Goal: Task Accomplishment & Management: Manage account settings

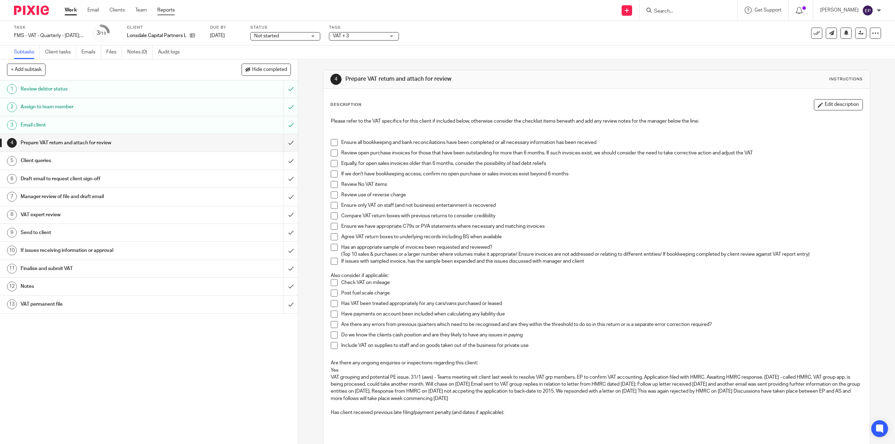
click at [158, 9] on link "Reports" at bounding box center [165, 10] width 17 height 7
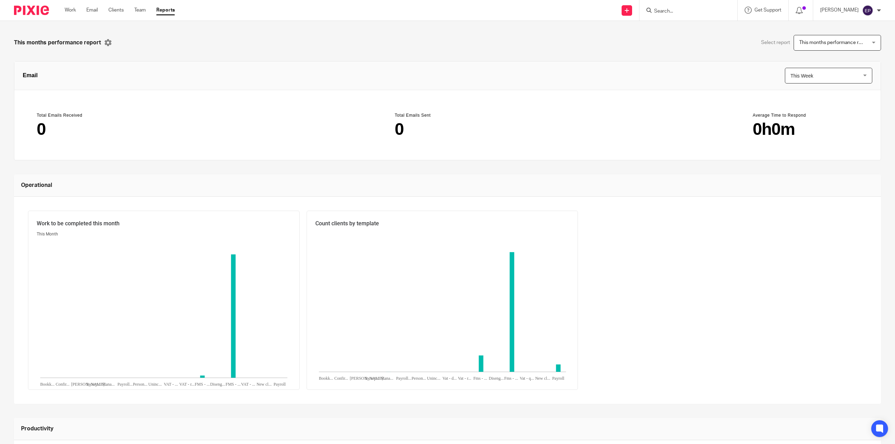
click at [850, 45] on span "This months performance report" at bounding box center [834, 42] width 71 height 5
click at [698, 30] on div "This months performance report Select report This months performance report Thi…" at bounding box center [447, 232] width 895 height 423
click at [120, 11] on link "Clients" at bounding box center [115, 10] width 15 height 7
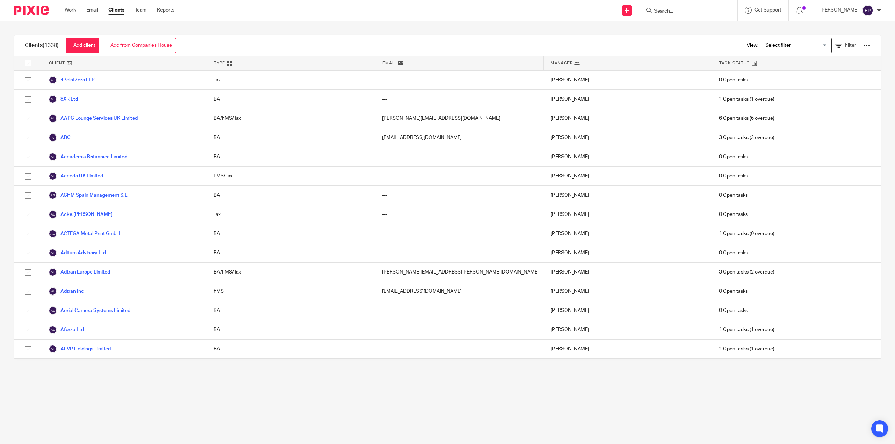
click at [796, 43] on input "Search for option" at bounding box center [795, 46] width 65 height 12
click at [835, 43] on link "Filter" at bounding box center [845, 45] width 21 height 7
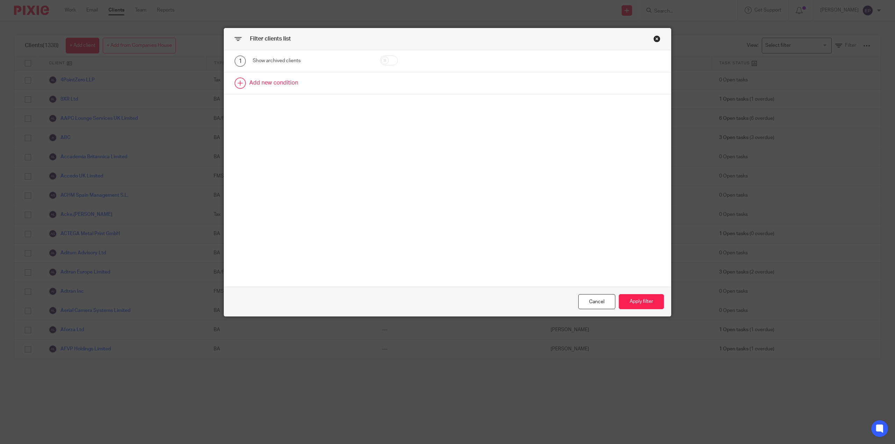
click at [258, 79] on link at bounding box center [447, 83] width 447 height 22
click at [347, 87] on div "Field" at bounding box center [311, 86] width 116 height 16
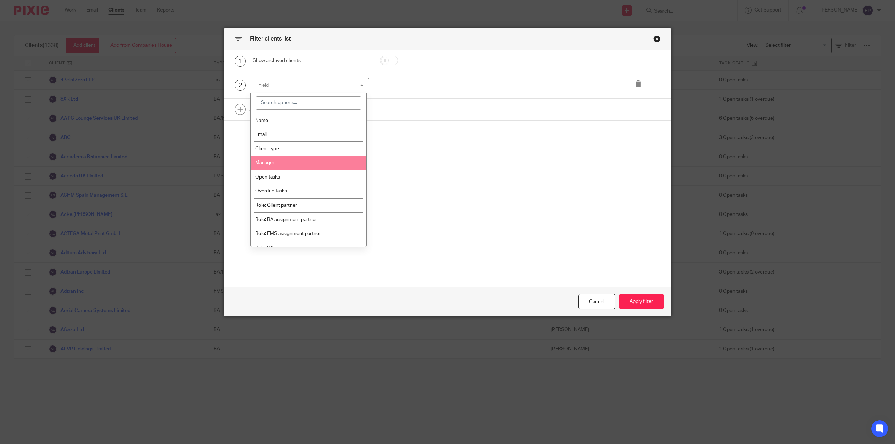
click at [284, 162] on li "Manager" at bounding box center [309, 163] width 116 height 14
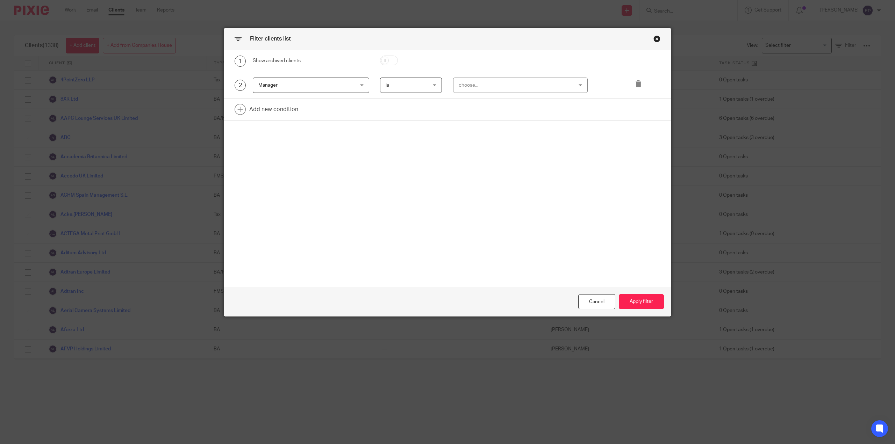
click at [481, 85] on div "choose..." at bounding box center [510, 85] width 103 height 15
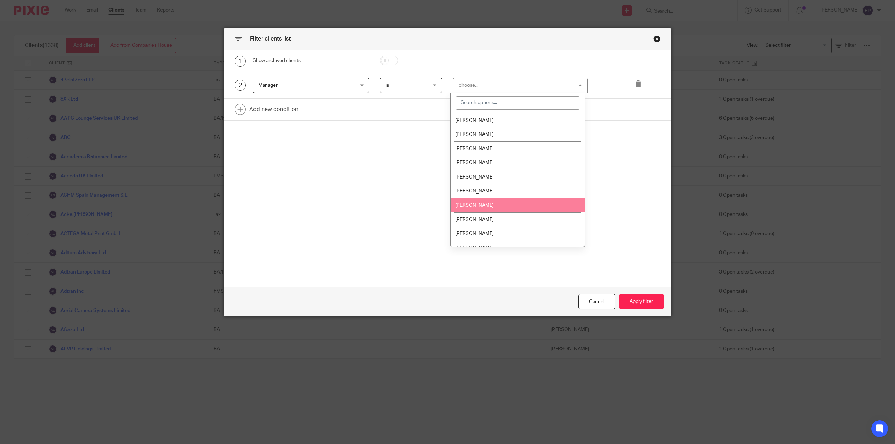
scroll to position [70, 0]
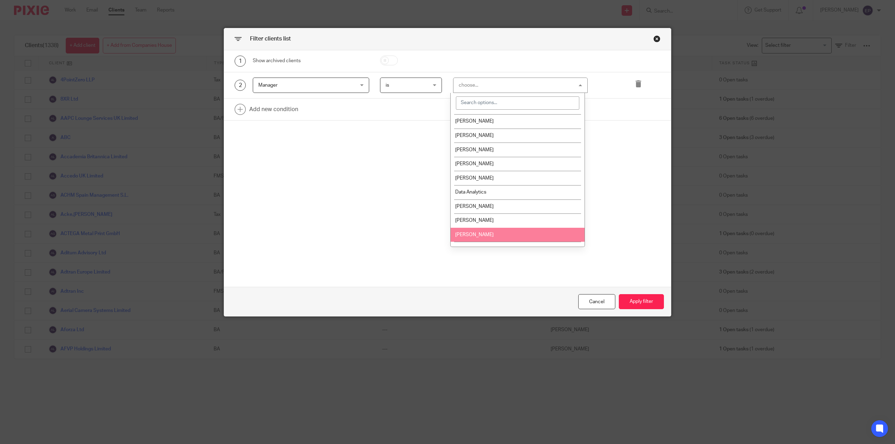
click at [493, 233] on li "[PERSON_NAME]" at bounding box center [518, 235] width 134 height 14
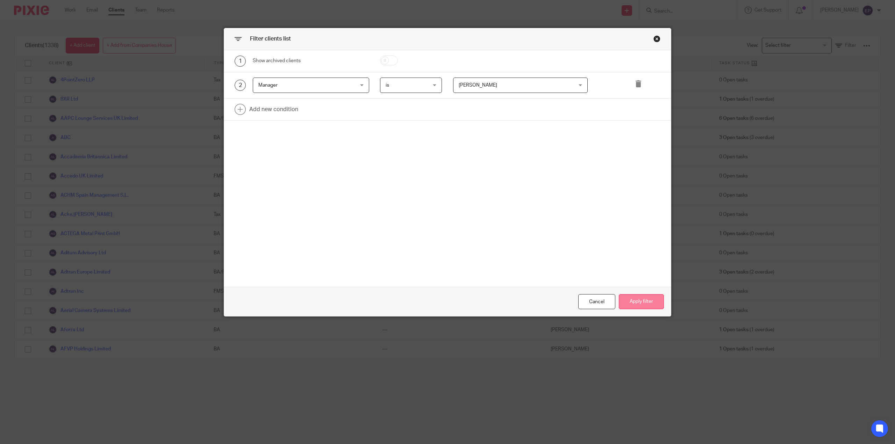
click at [635, 305] on button "Apply filter" at bounding box center [641, 301] width 45 height 15
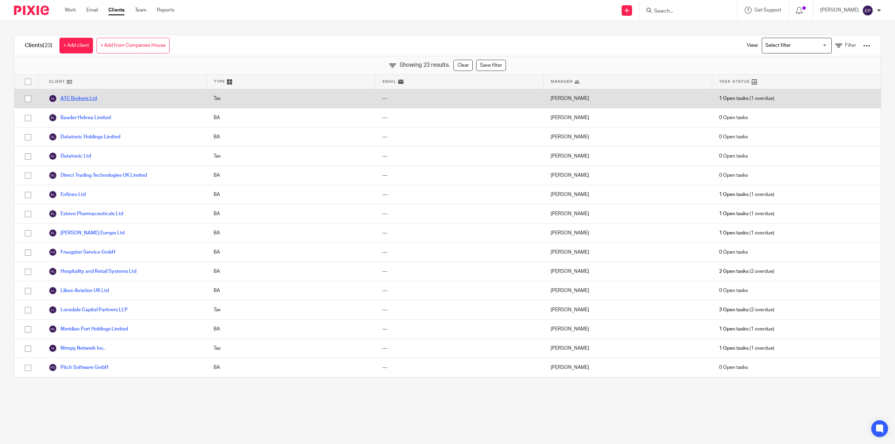
click at [71, 96] on link "ATC Brokers Ltd" at bounding box center [73, 98] width 48 height 8
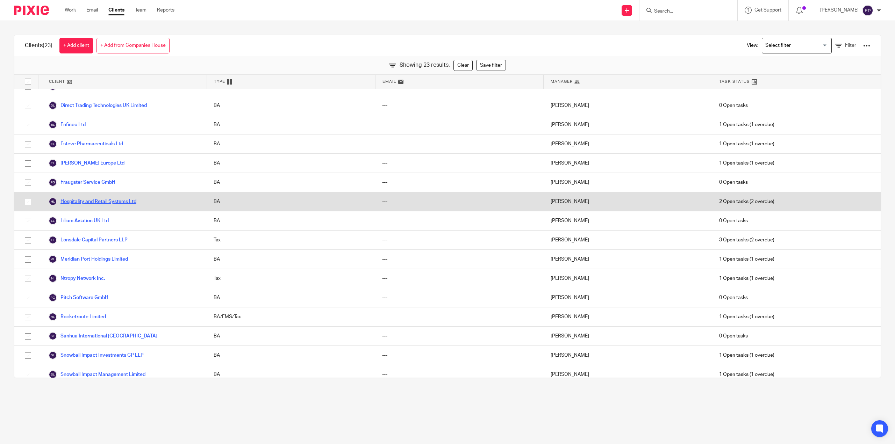
click at [131, 204] on link "Hospitality and Retail Systems Ltd" at bounding box center [93, 202] width 88 height 8
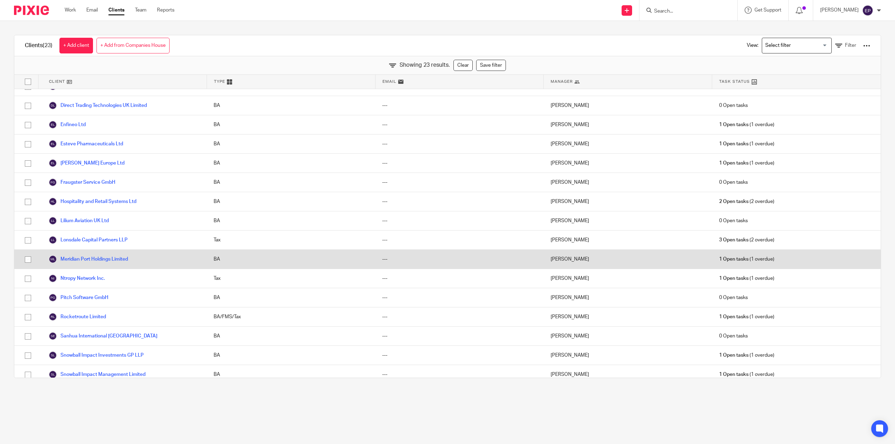
scroll to position [105, 0]
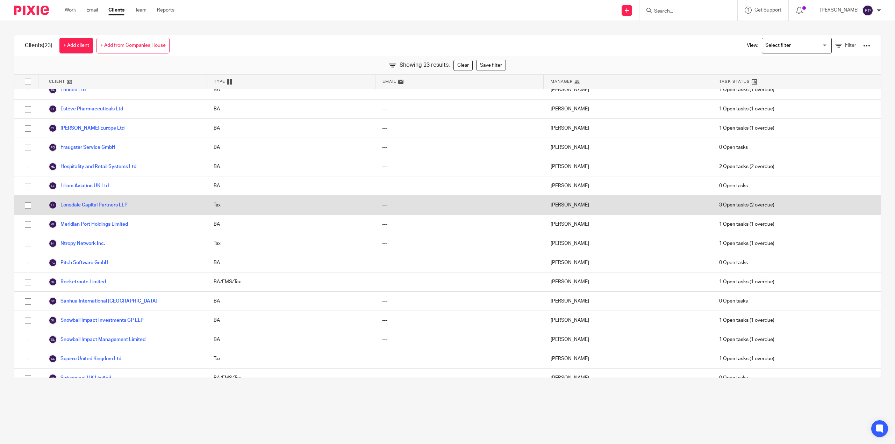
click at [119, 207] on link "Lonsdale Capital Partners LLP" at bounding box center [88, 205] width 79 height 8
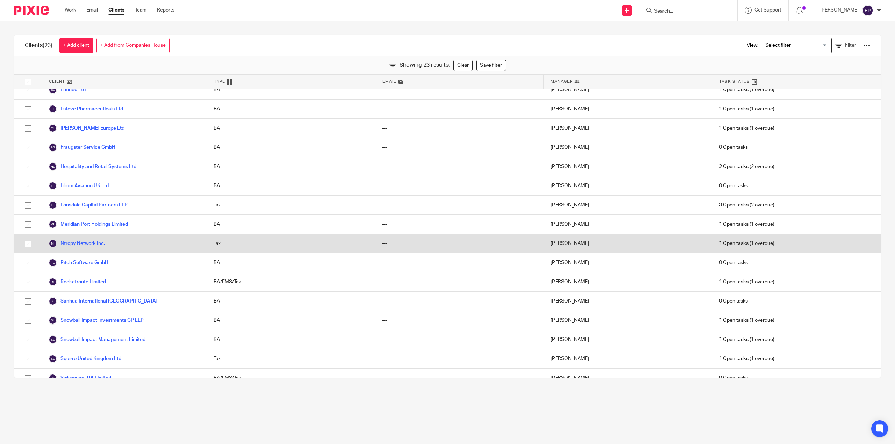
scroll to position [140, 0]
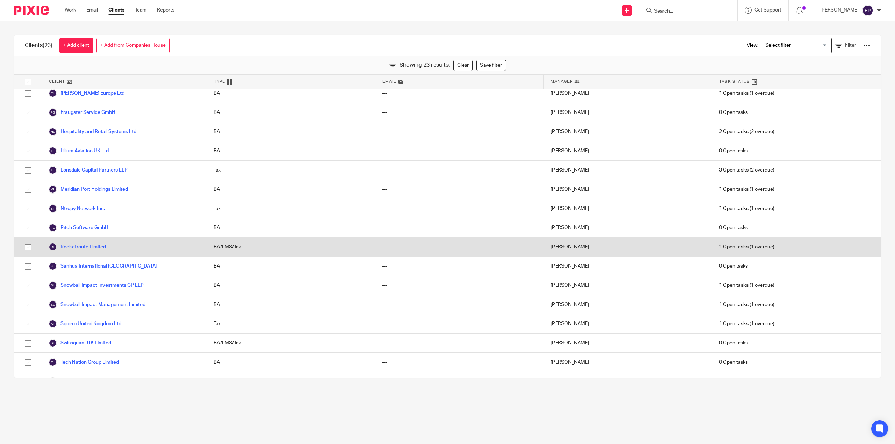
click at [98, 250] on link "Rocketroute Limited" at bounding box center [77, 247] width 57 height 8
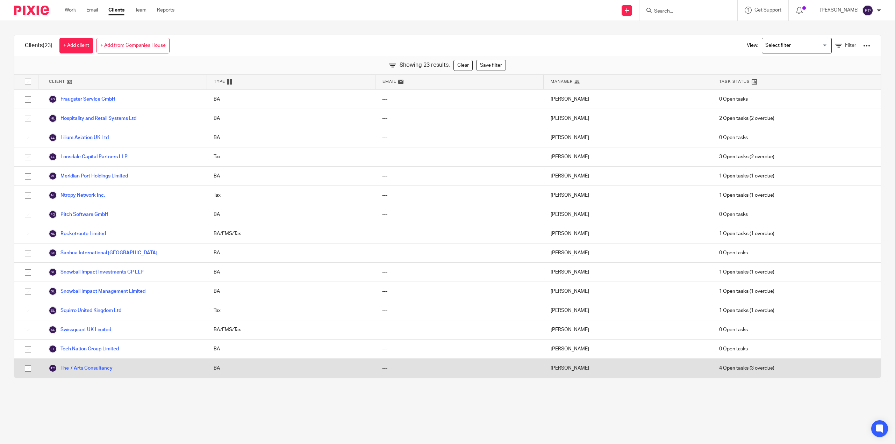
click at [102, 366] on link "The 7 Arts Consultancy" at bounding box center [81, 368] width 64 height 8
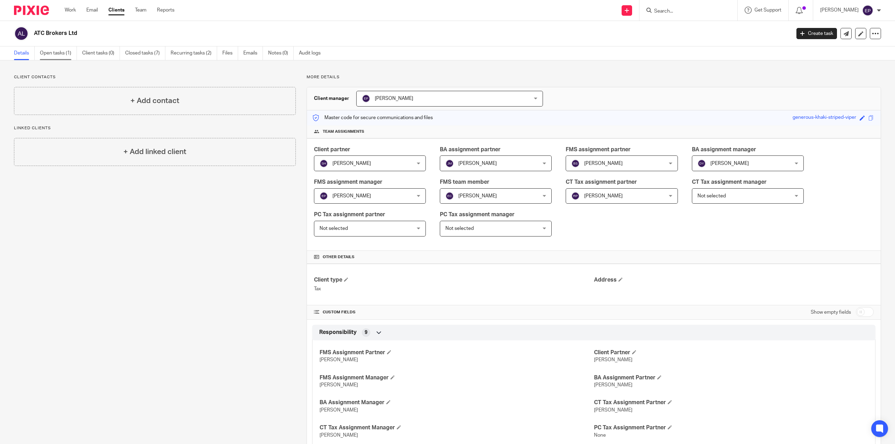
click at [48, 52] on link "Open tasks (1)" at bounding box center [58, 54] width 37 height 14
click at [58, 55] on link "Open tasks (2)" at bounding box center [58, 54] width 37 height 14
click at [60, 54] on link "Open tasks (3)" at bounding box center [58, 54] width 37 height 14
click at [60, 55] on link "Open tasks (1)" at bounding box center [58, 54] width 37 height 14
click at [57, 53] on link "Open tasks (4)" at bounding box center [58, 54] width 37 height 14
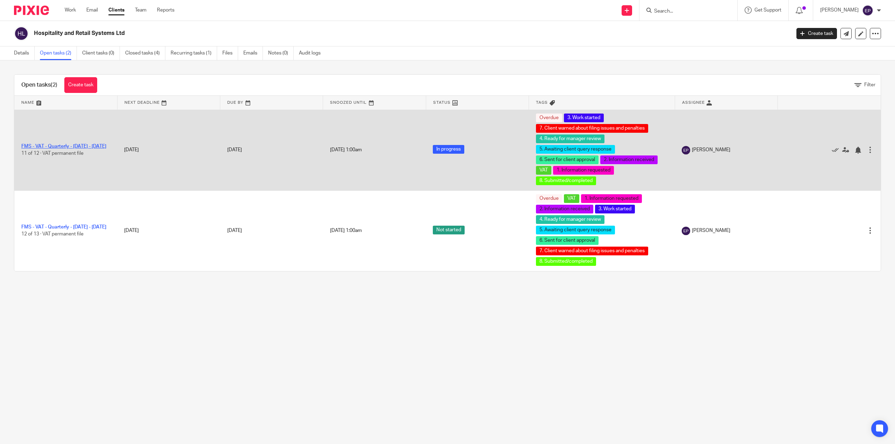
click at [68, 144] on link "FMS - VAT - Quarterly - [DATE] - [DATE]" at bounding box center [63, 146] width 85 height 5
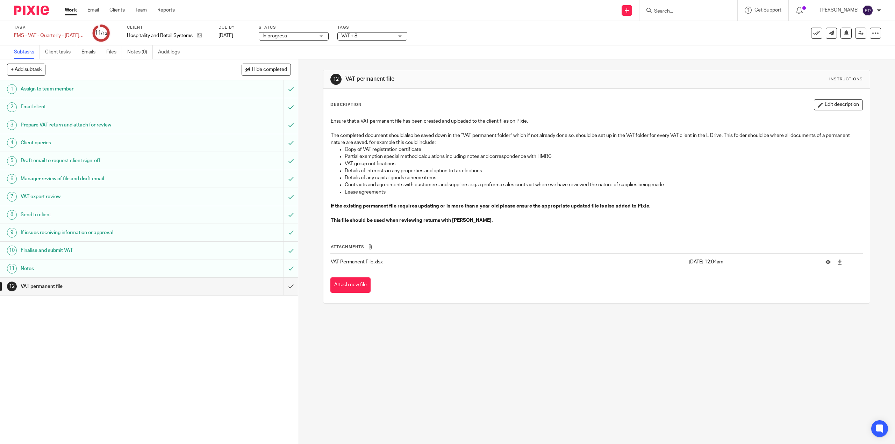
click at [62, 196] on h1 "VAT expert review" at bounding box center [106, 197] width 171 height 10
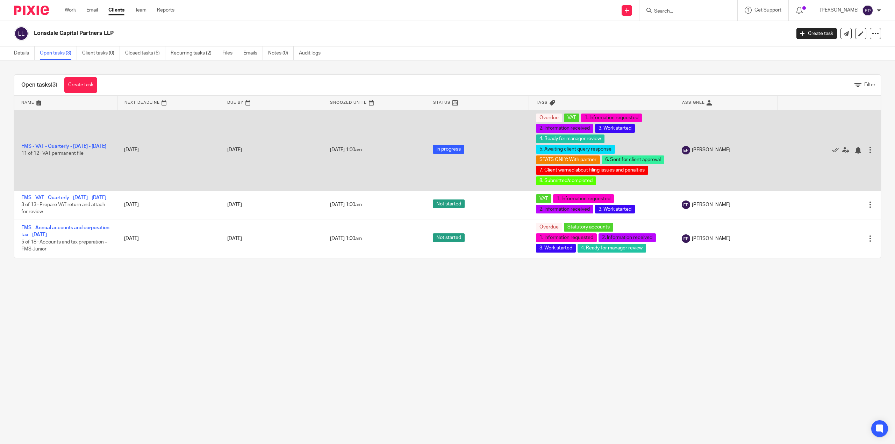
click at [77, 140] on td "FMS - VAT - Quarterly - February - April, 2025 11 of 12 · VAT permanent file" at bounding box center [65, 150] width 103 height 81
click at [76, 145] on link "FMS - VAT - Quarterly - [DATE] - [DATE]" at bounding box center [63, 146] width 85 height 5
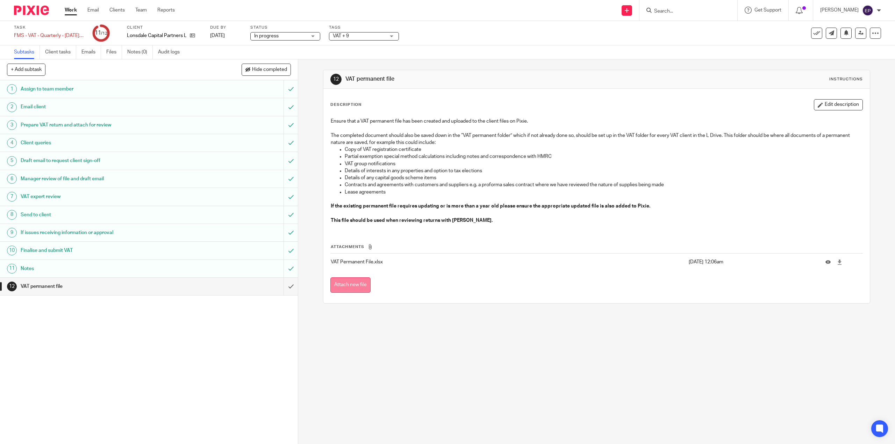
click at [355, 284] on button "Attach new file" at bounding box center [350, 286] width 40 height 16
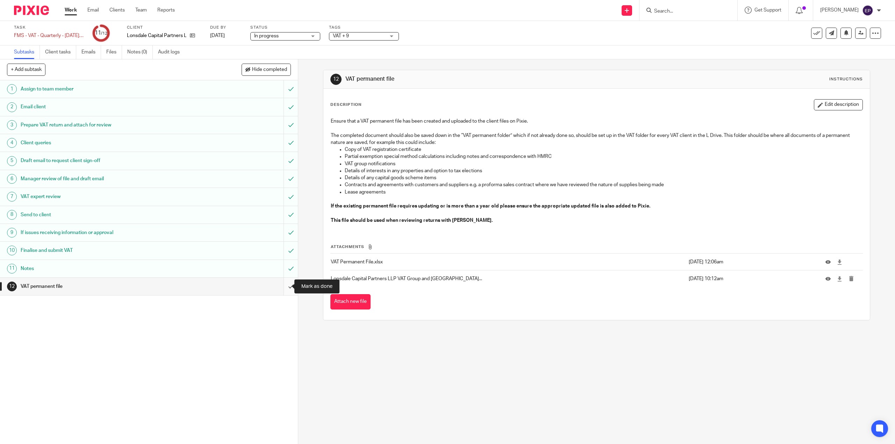
click at [283, 285] on input "submit" at bounding box center [149, 286] width 298 height 17
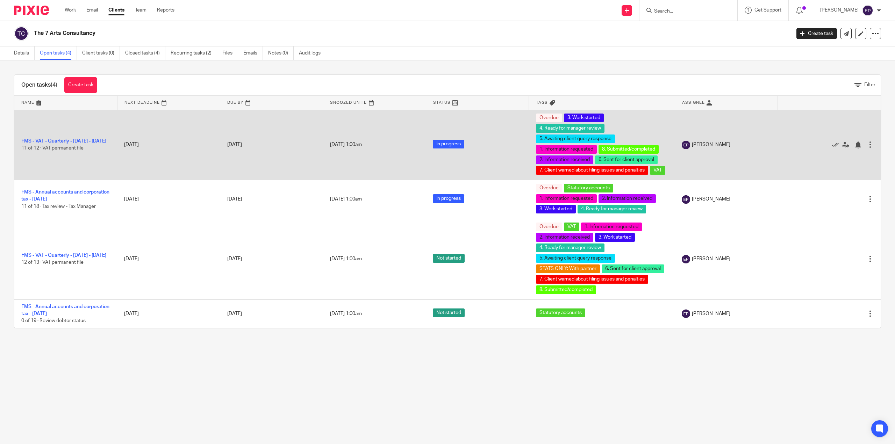
click at [70, 144] on link "FMS - VAT - Quarterly - [DATE] - [DATE]" at bounding box center [63, 141] width 85 height 5
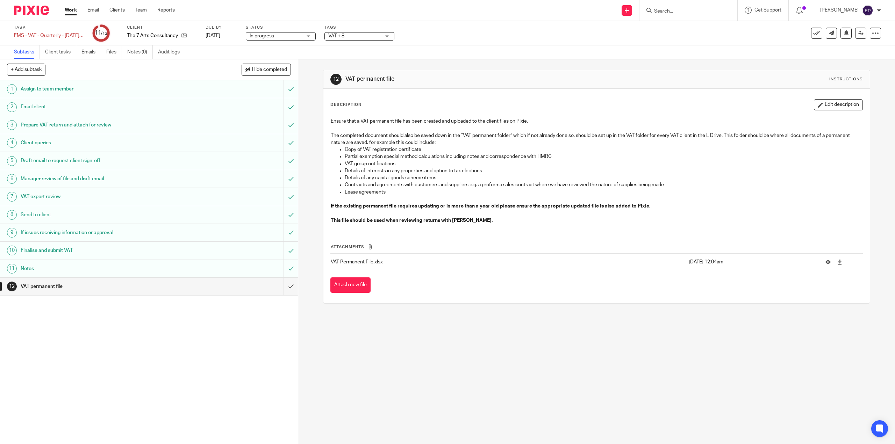
click at [56, 197] on h1 "VAT expert review" at bounding box center [106, 197] width 171 height 10
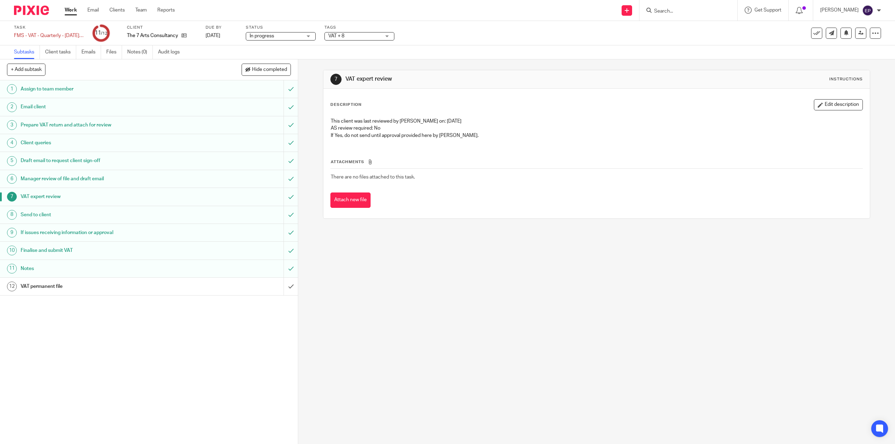
click at [68, 287] on h1 "VAT permanent file" at bounding box center [106, 286] width 171 height 10
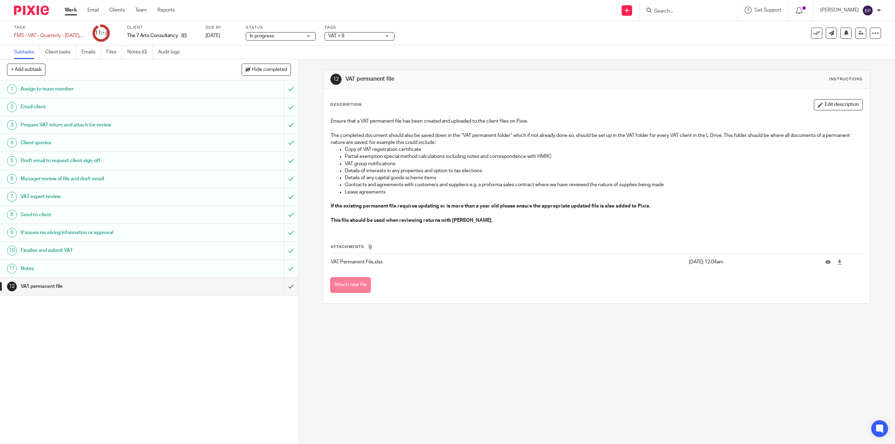
drag, startPoint x: 352, startPoint y: 283, endPoint x: 98, endPoint y: 250, distance: 256.0
click at [352, 283] on button "Attach new file" at bounding box center [350, 286] width 40 height 16
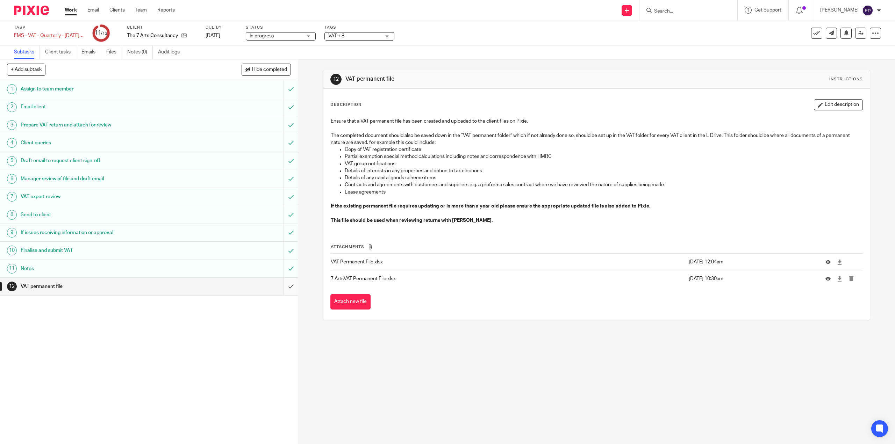
drag, startPoint x: 65, startPoint y: 3, endPoint x: 288, endPoint y: 283, distance: 357.8
click at [288, 283] on input "submit" at bounding box center [149, 286] width 298 height 17
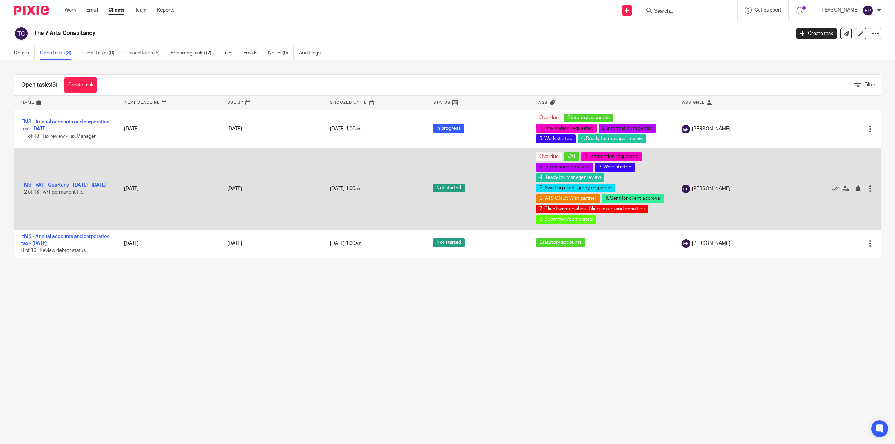
click at [92, 183] on link "FMS - VAT - Quarterly - [DATE] - [DATE]" at bounding box center [63, 185] width 85 height 5
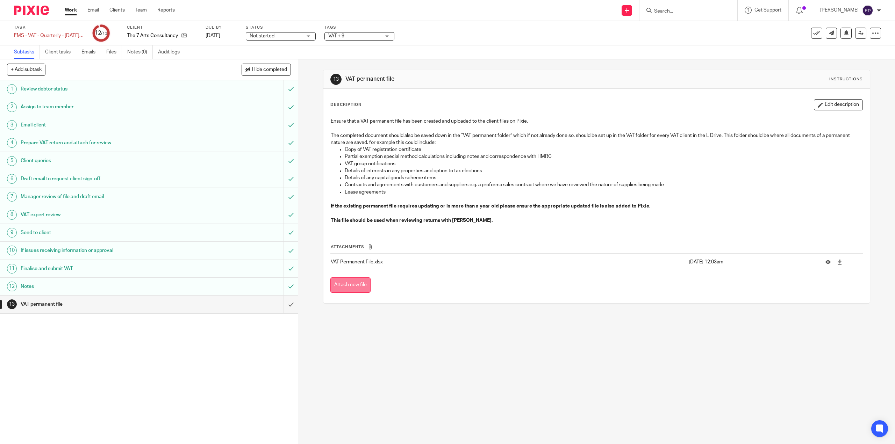
click at [362, 284] on button "Attach new file" at bounding box center [350, 286] width 40 height 16
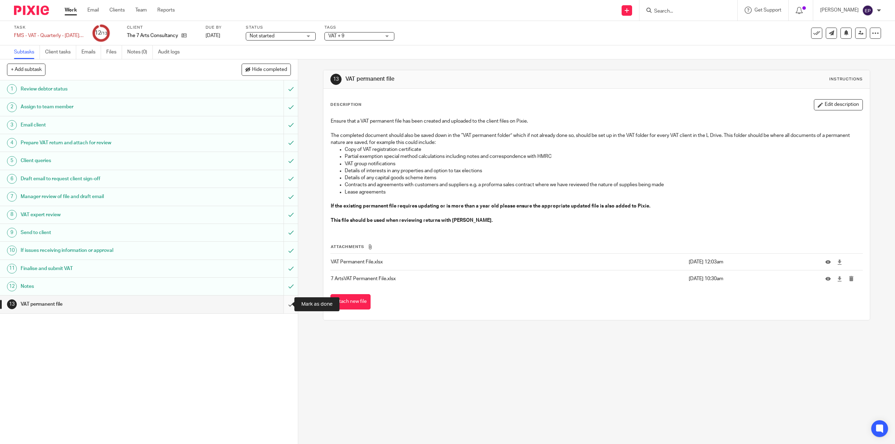
click at [287, 305] on input "submit" at bounding box center [149, 304] width 298 height 17
